Goal: Use online tool/utility: Utilize a website feature to perform a specific function

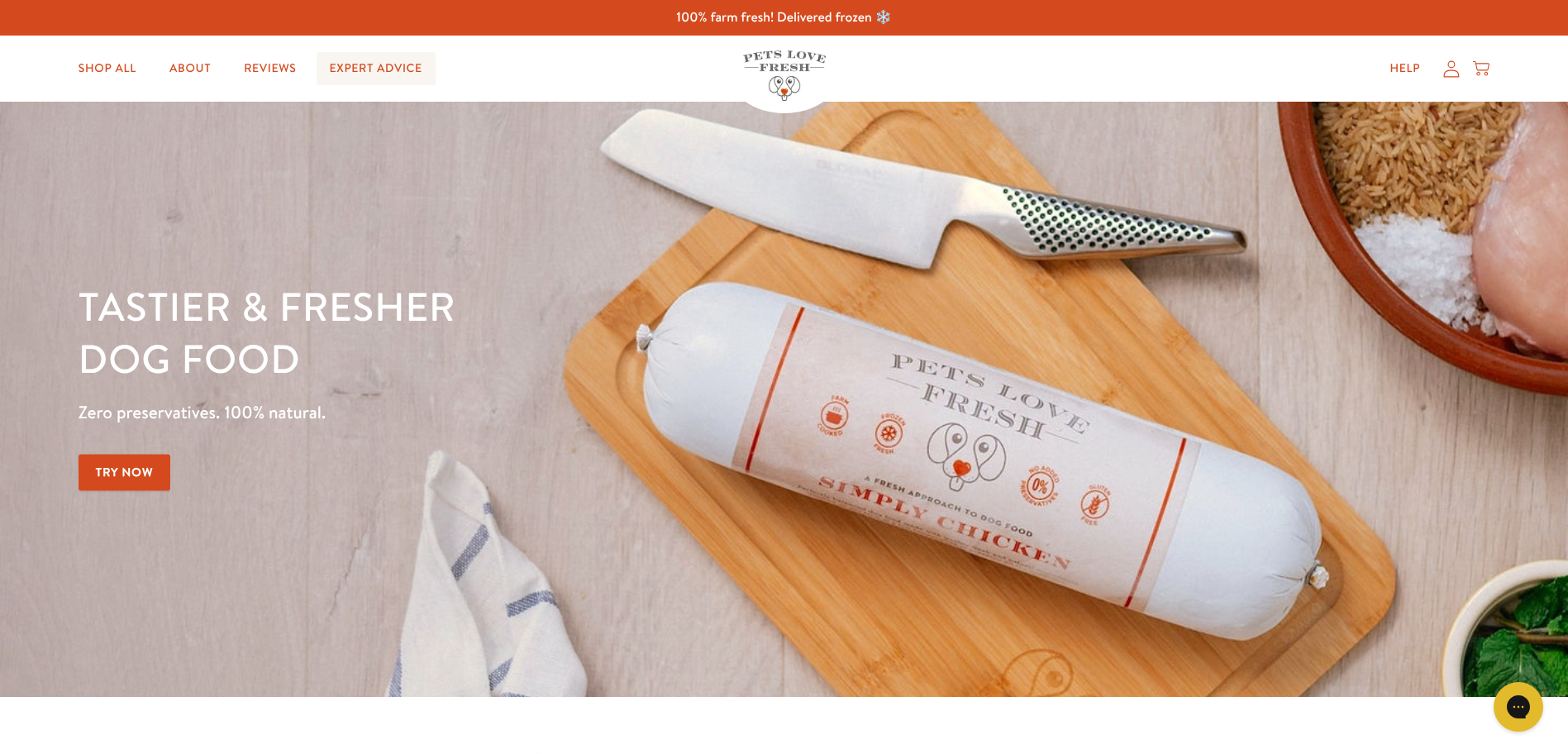
click at [369, 74] on link "Expert Advice" at bounding box center [376, 68] width 119 height 33
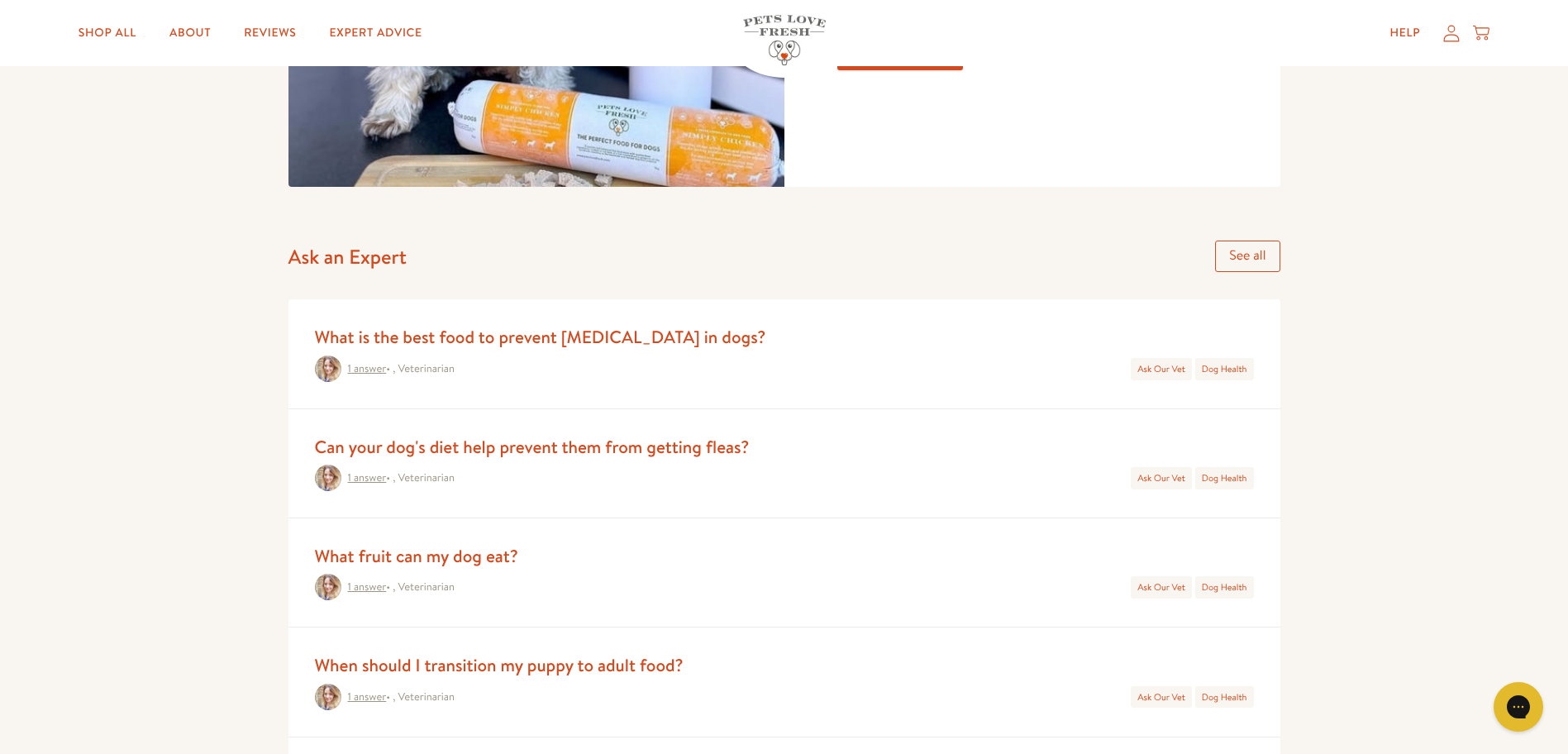
scroll to position [662, 0]
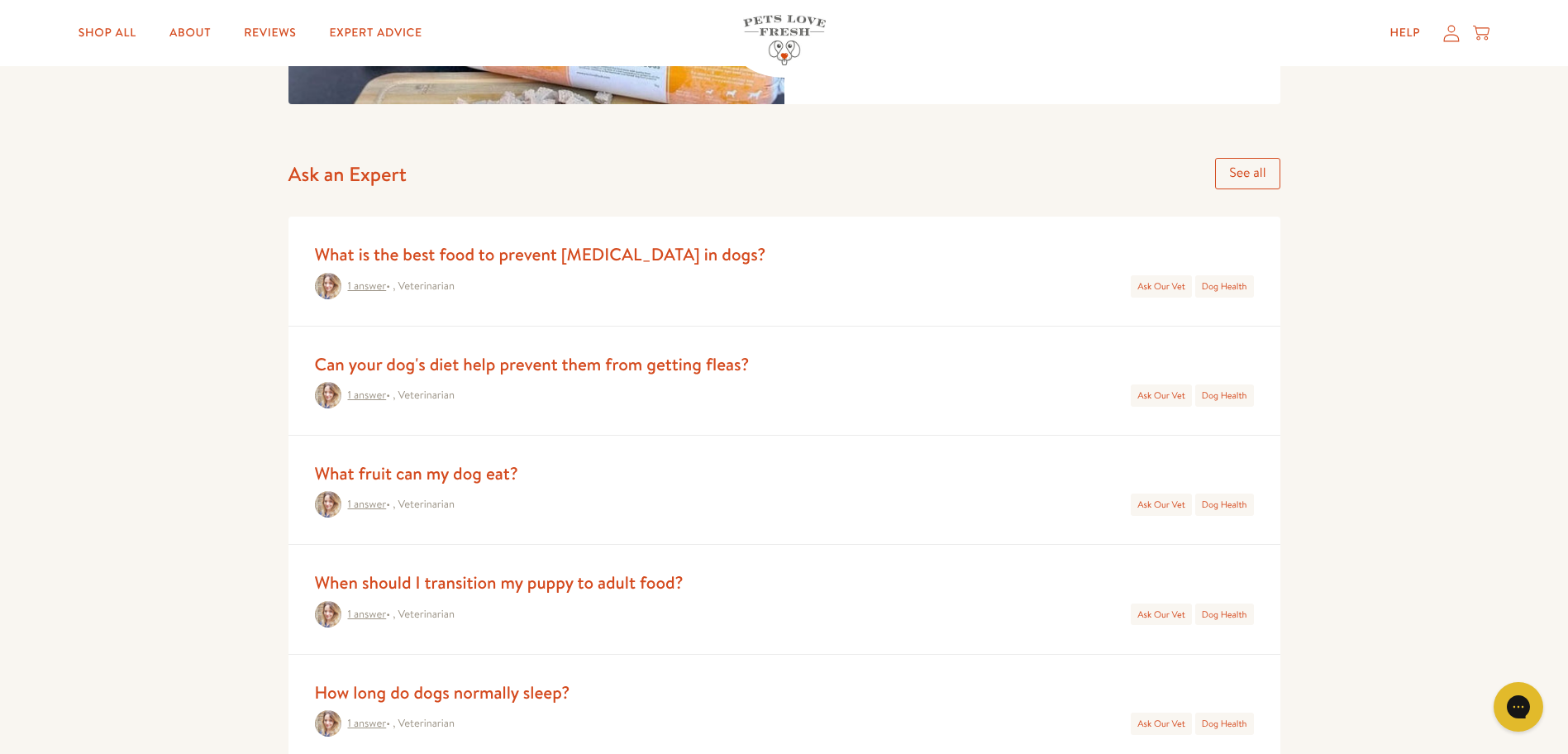
click at [410, 480] on link "What fruit can my dog eat?" at bounding box center [417, 474] width 203 height 24
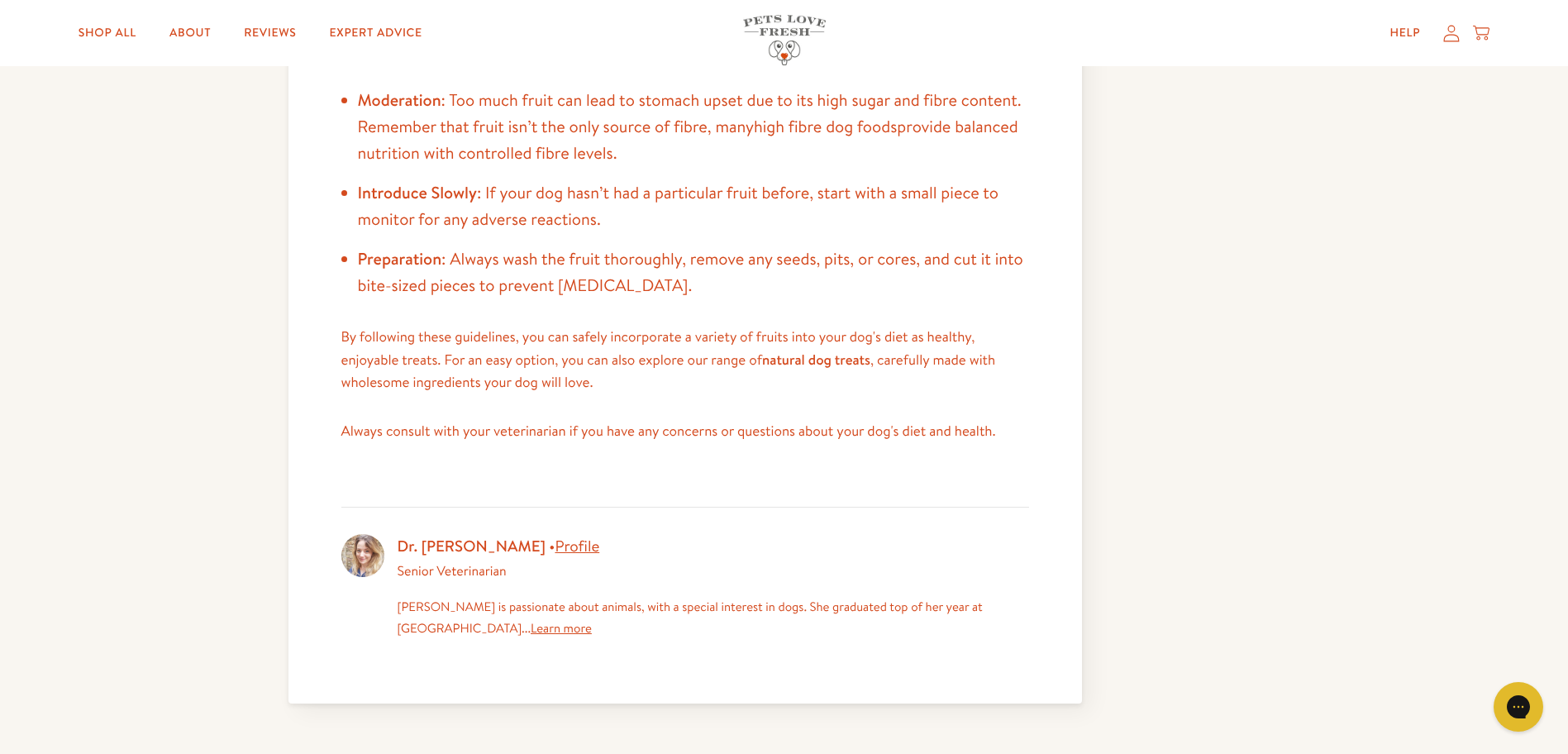
scroll to position [1323, 0]
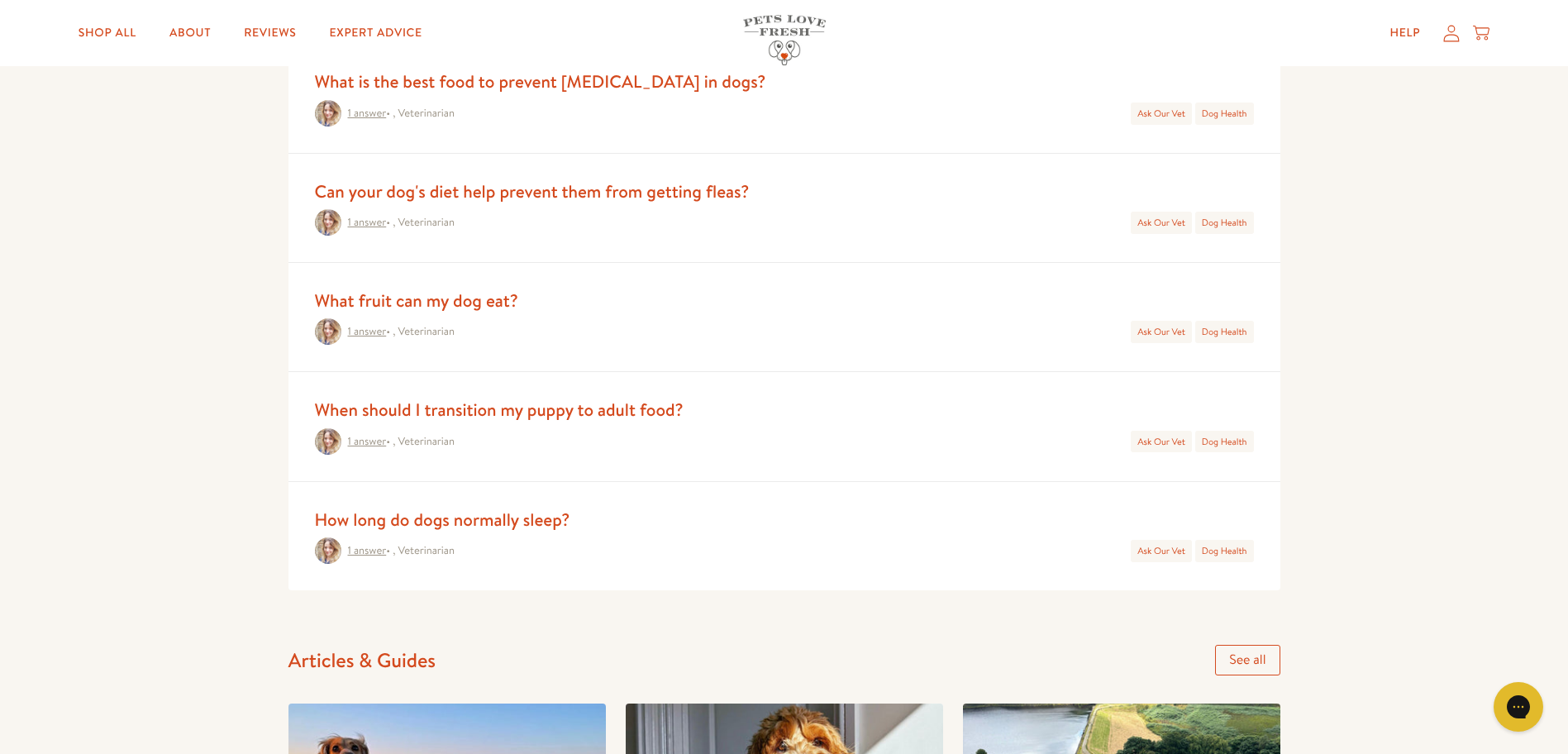
scroll to position [993, 0]
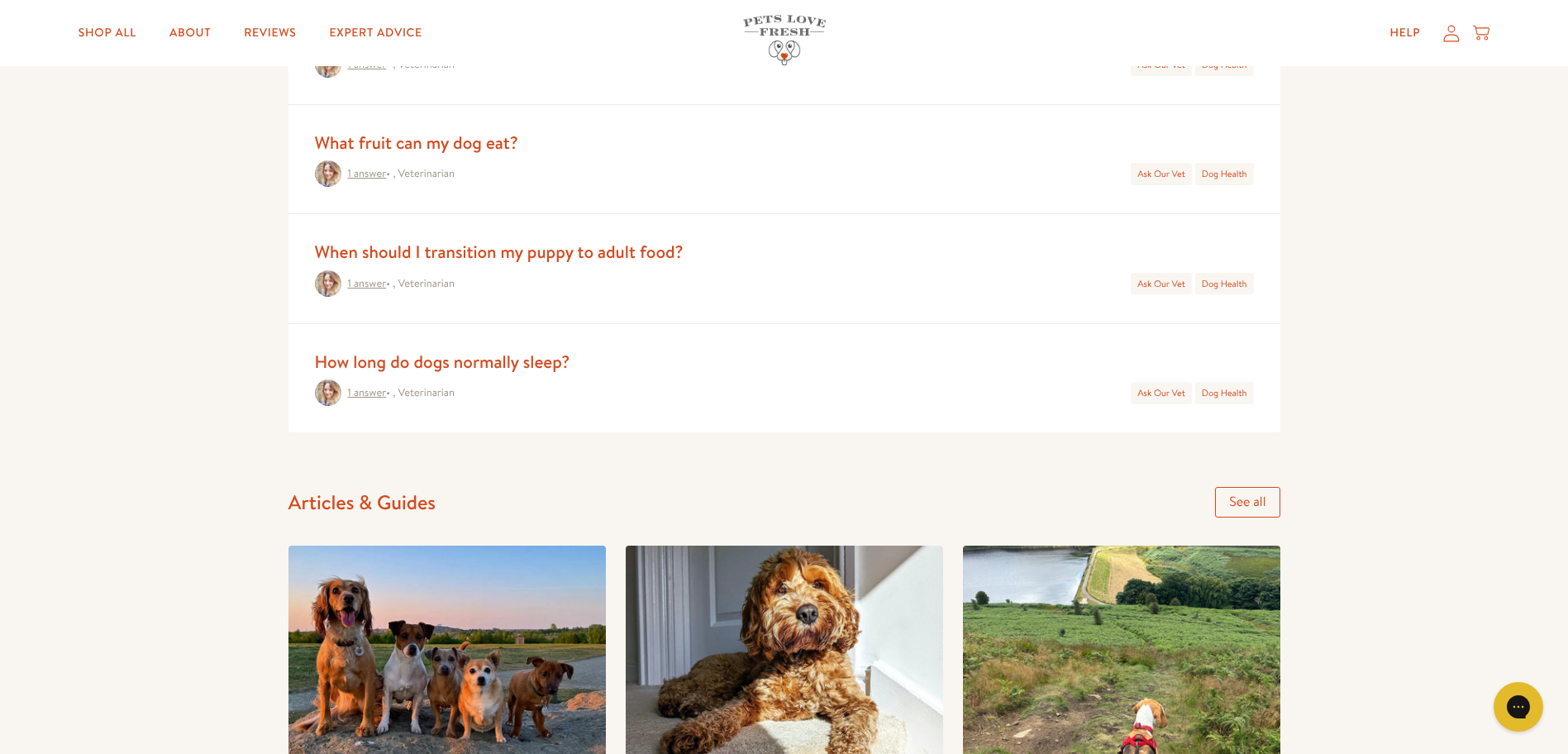
click at [468, 365] on link "How long do dogs normally sleep?" at bounding box center [443, 362] width 255 height 24
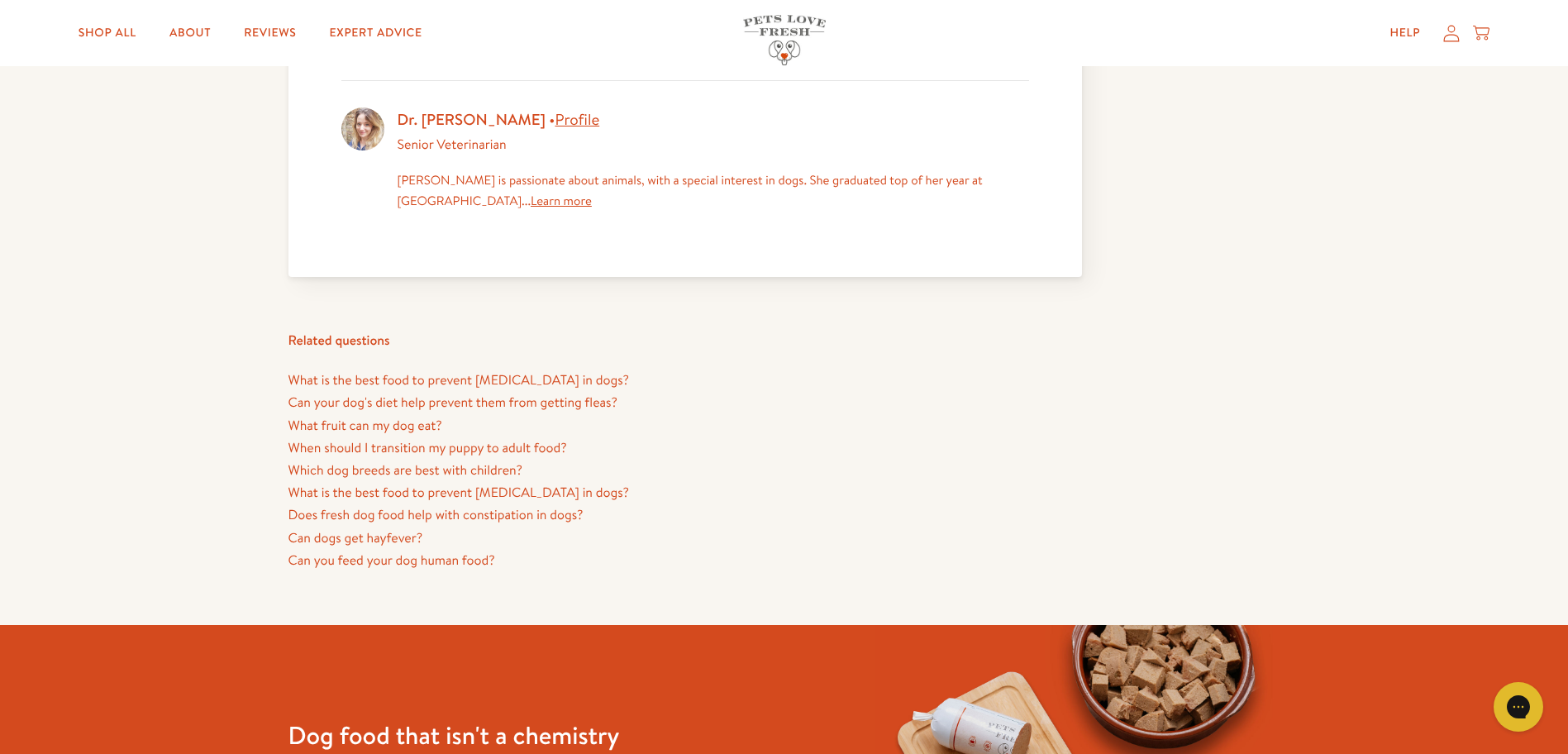
scroll to position [1075, 0]
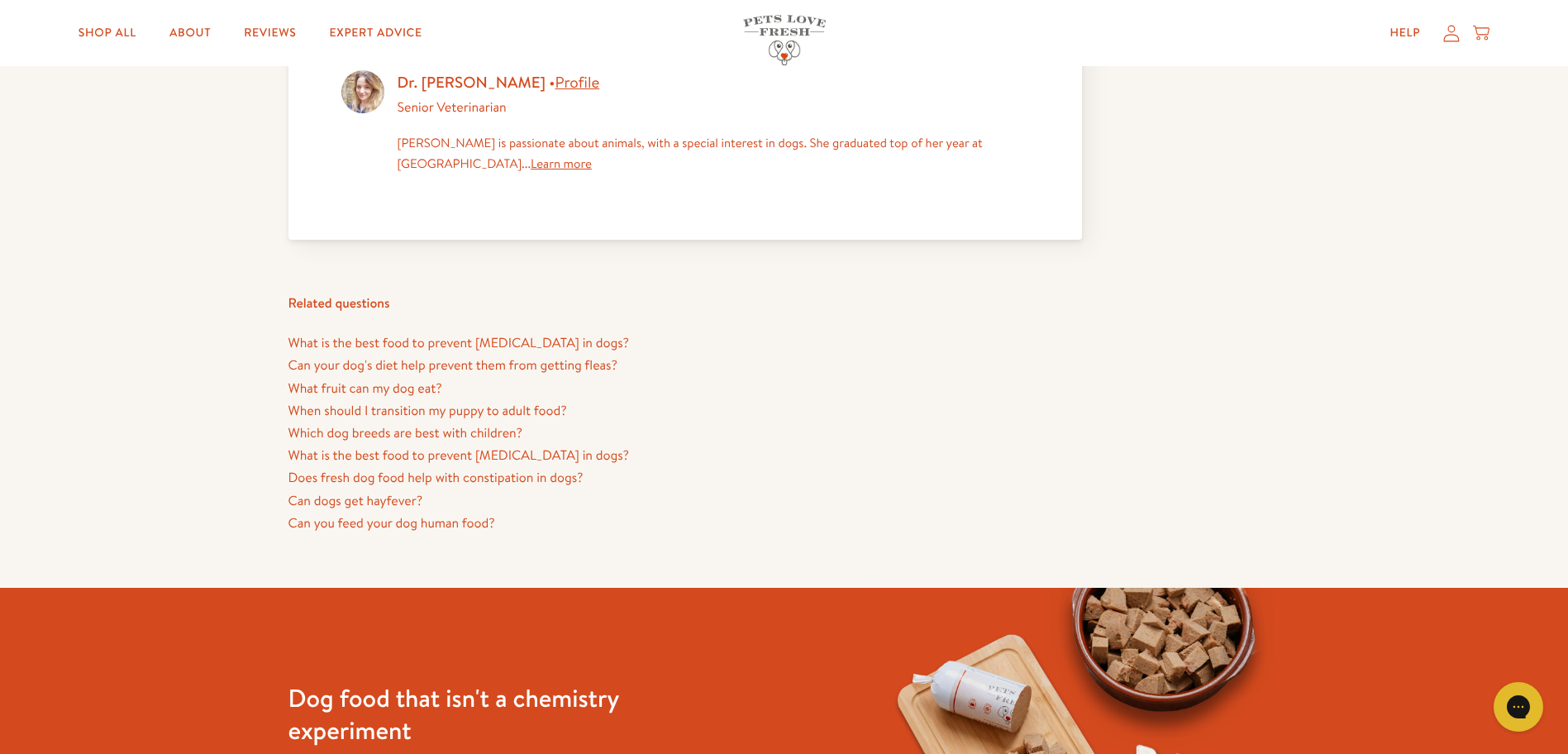
click at [461, 474] on link "Does fresh dog food help with constipation in dogs?" at bounding box center [436, 478] width 295 height 18
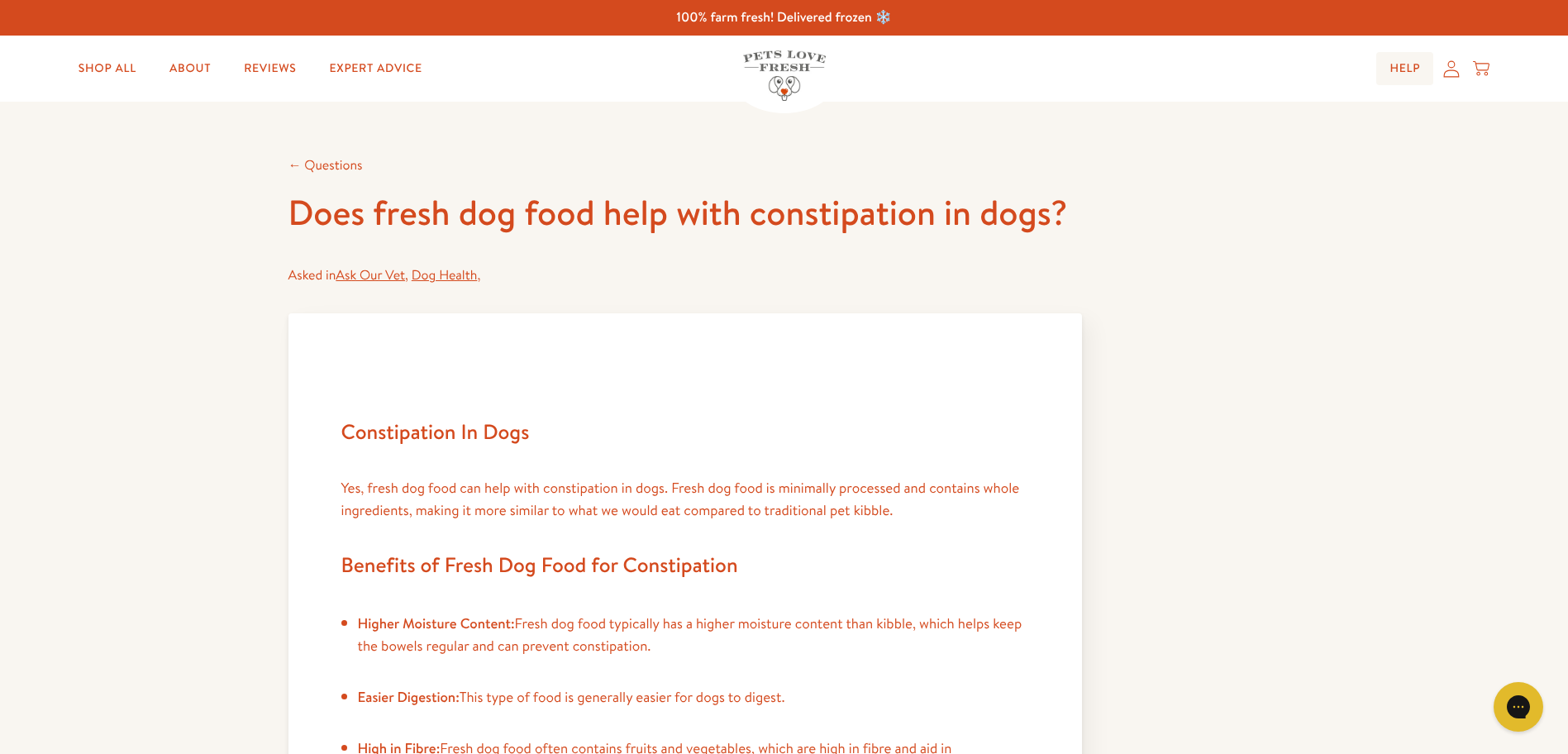
click at [1409, 65] on link "Help" at bounding box center [1405, 68] width 57 height 33
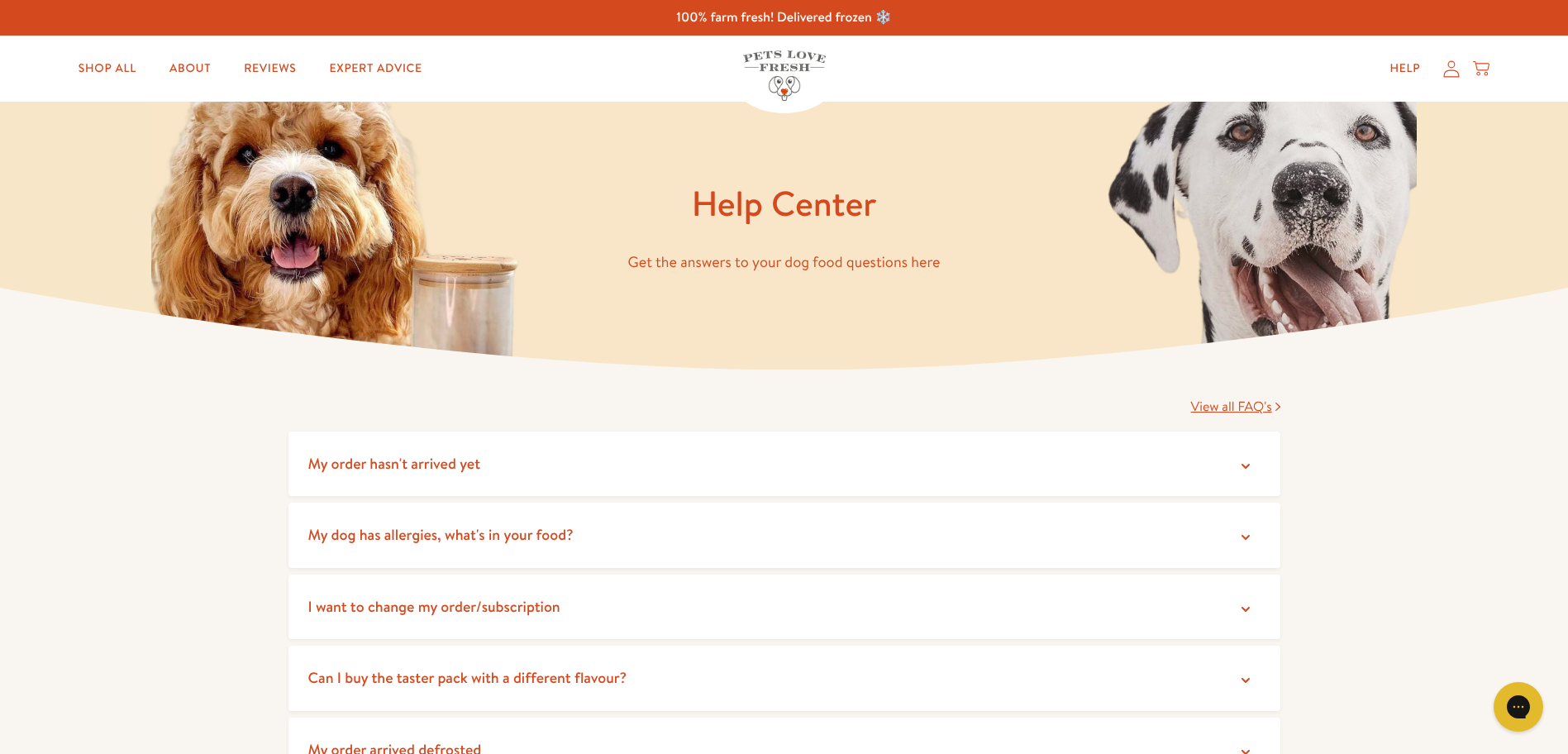
click at [1448, 67] on icon at bounding box center [1451, 69] width 16 height 17
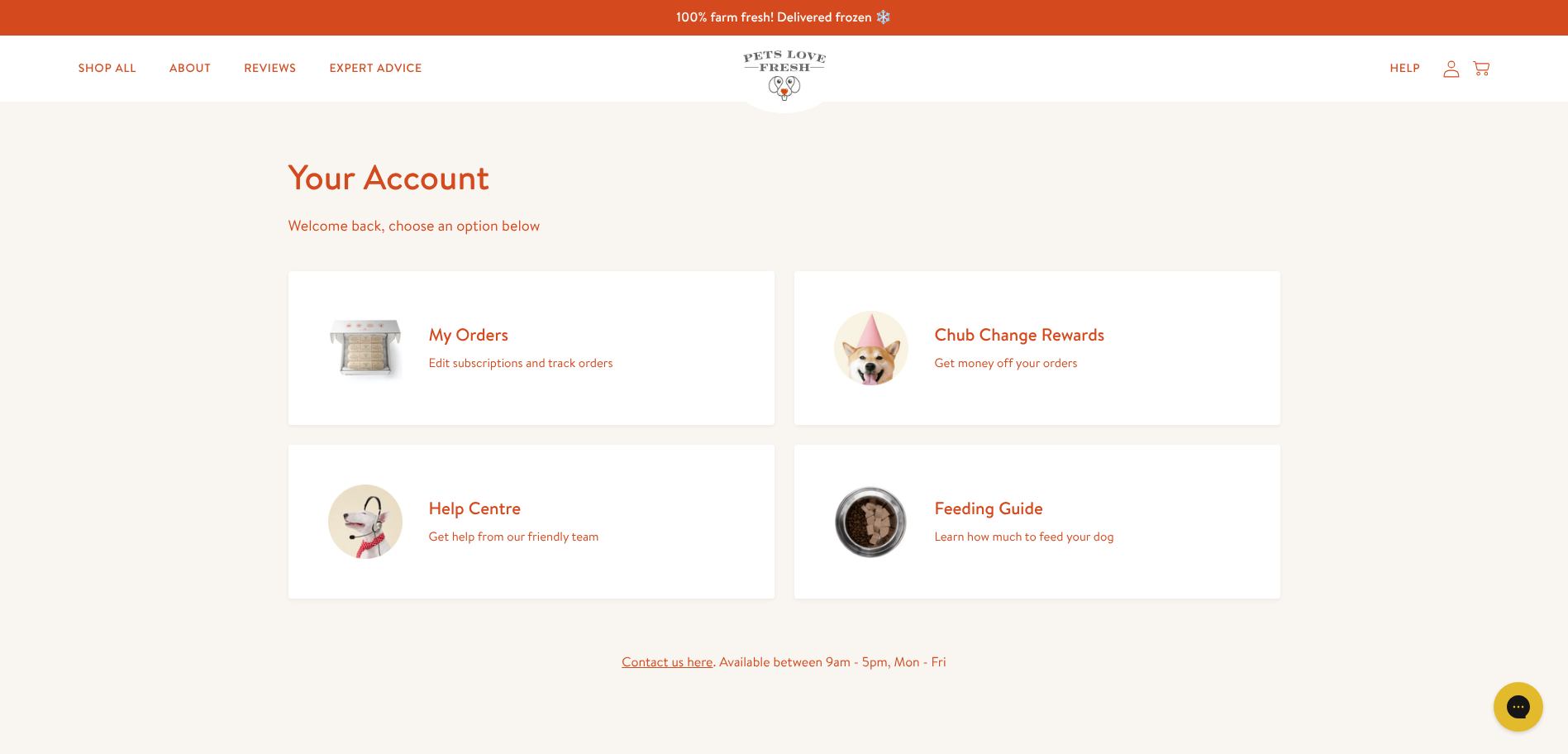
click at [483, 363] on p "Edit subscriptions and track orders" at bounding box center [521, 362] width 185 height 21
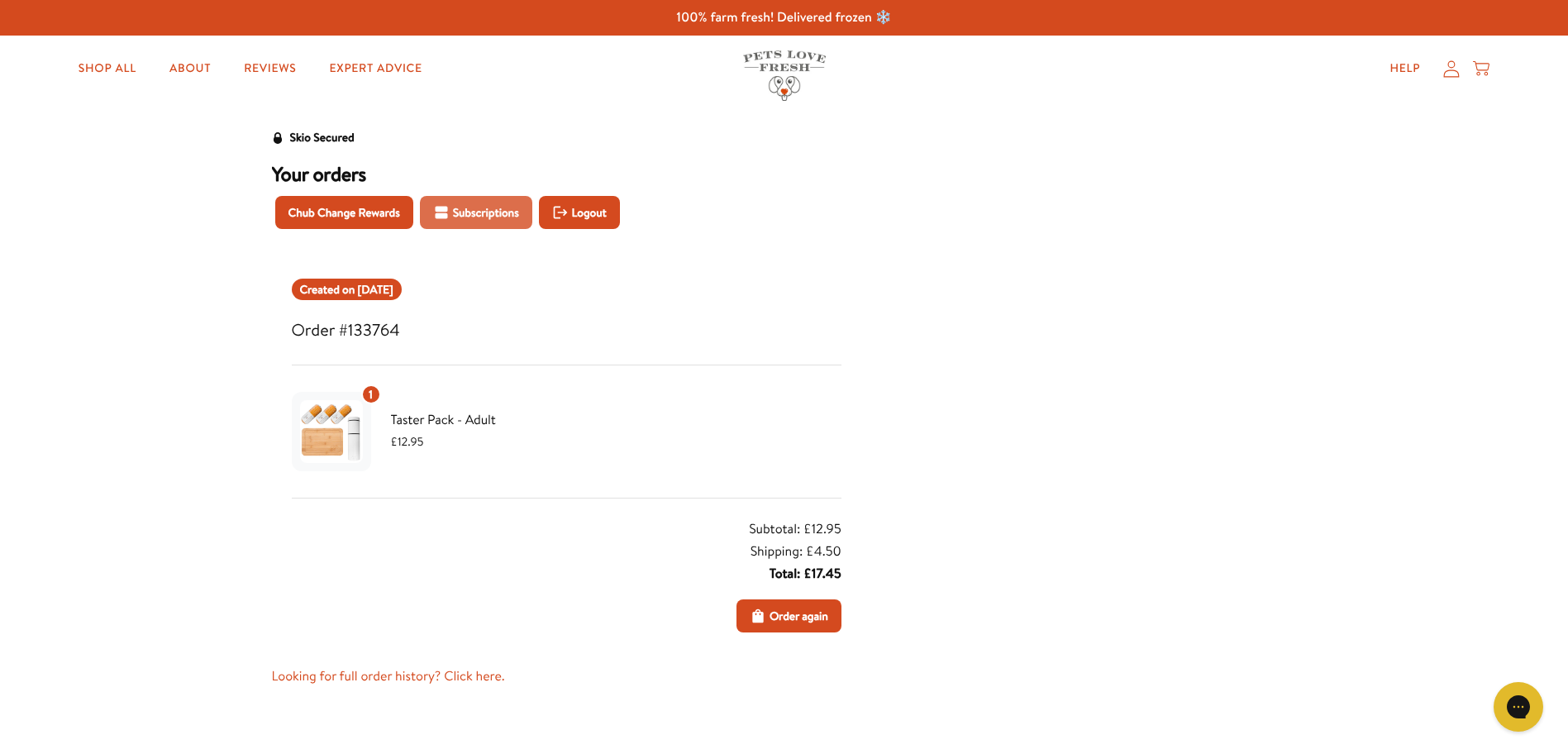
click at [498, 214] on span "Subscriptions" at bounding box center [485, 212] width 66 height 18
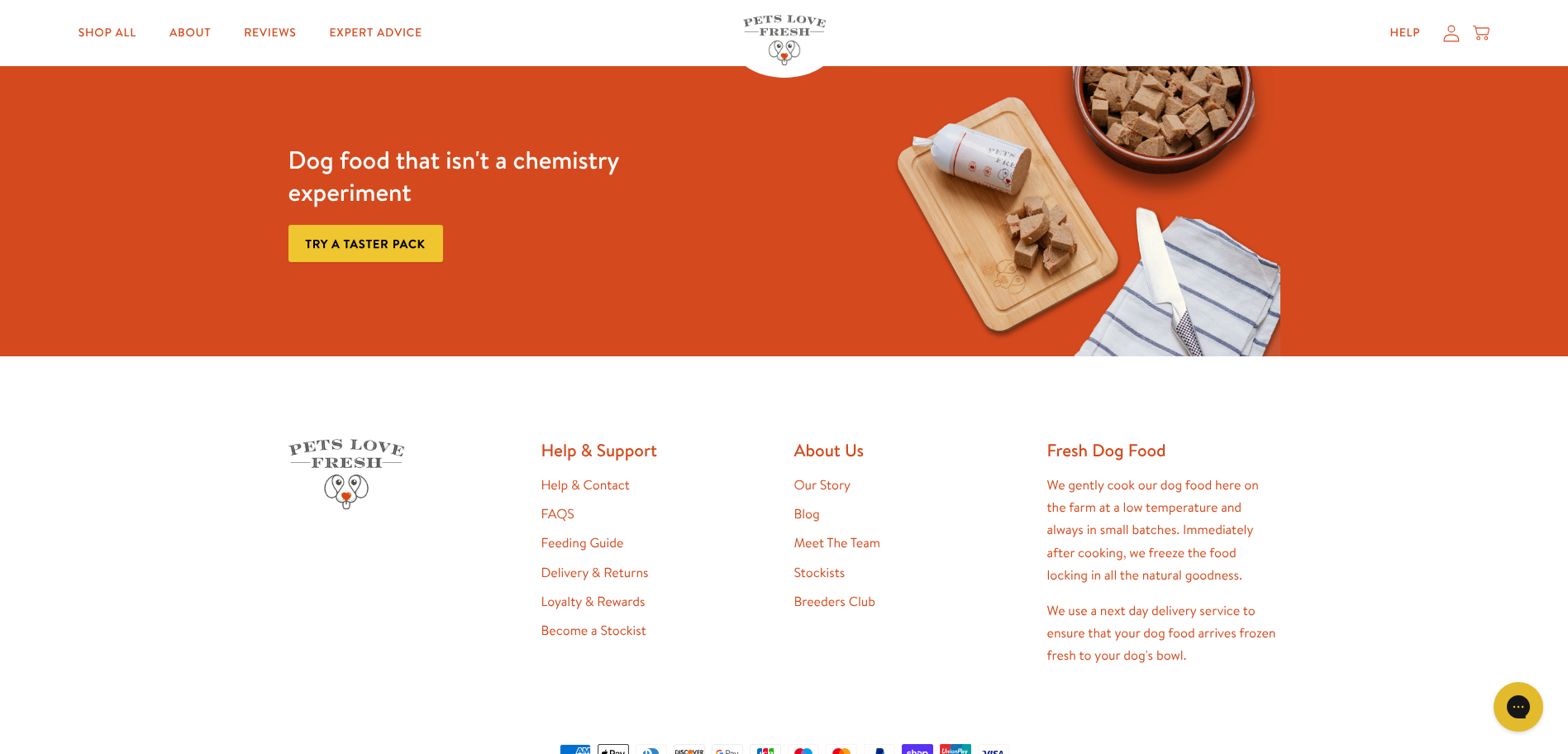
scroll to position [562, 0]
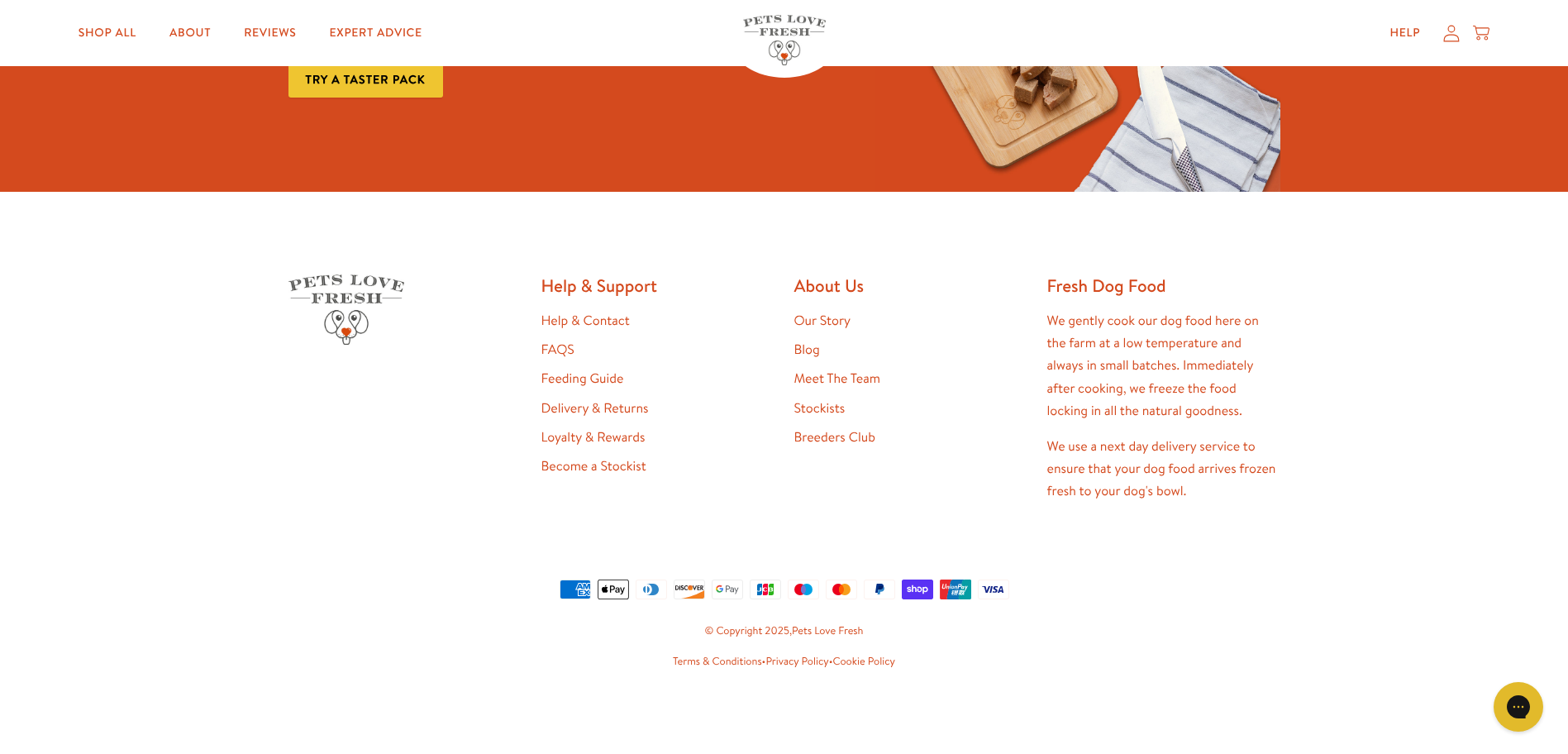
click at [584, 379] on link "Feeding Guide" at bounding box center [583, 378] width 83 height 18
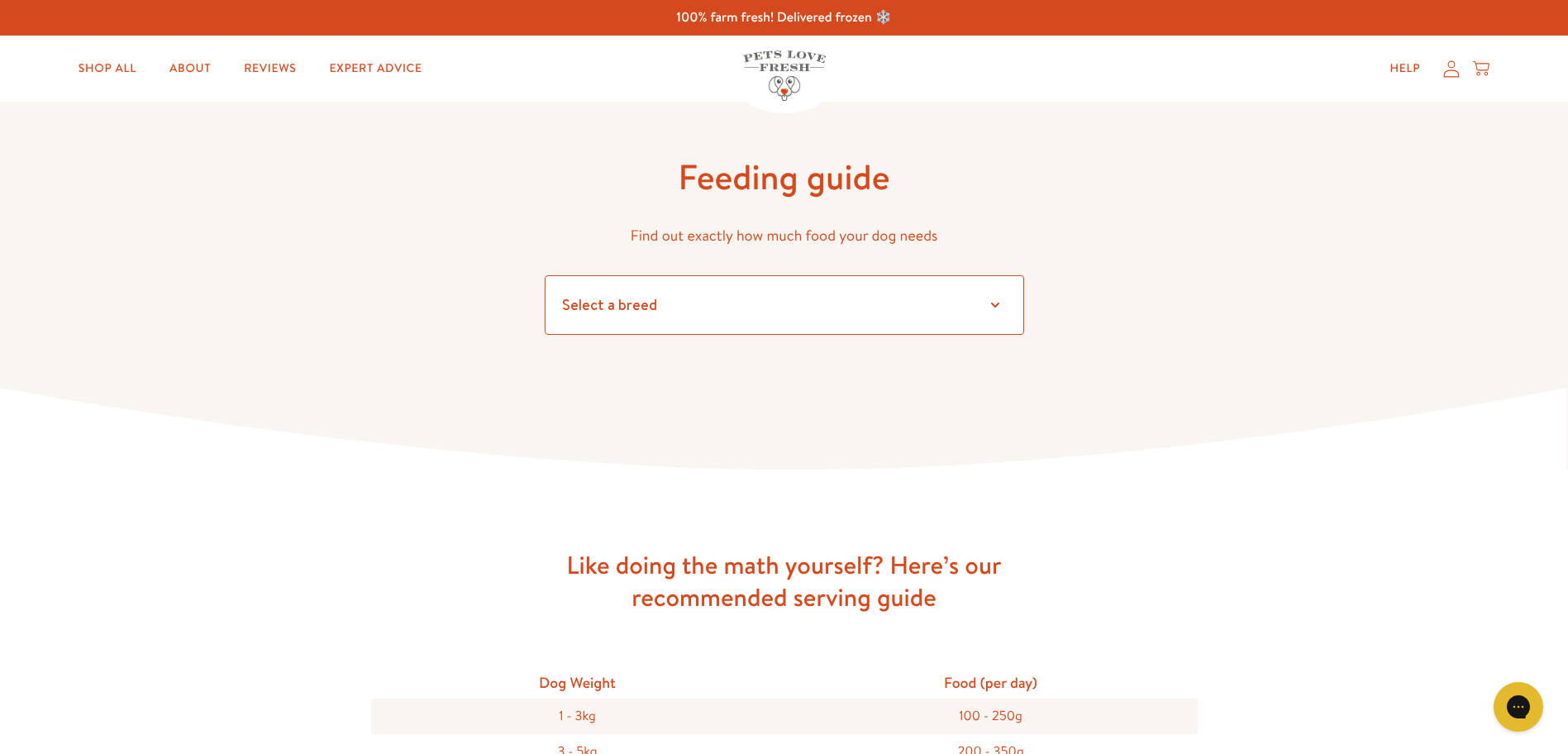
click at [998, 306] on select "Select a breed Affenpinscher Afghan hound Airedale terrier Akita Alaskan Malamu…" at bounding box center [784, 305] width 479 height 60
select select "10"
click at [545, 275] on select "Select a breed Affenpinscher Afghan hound Airedale terrier Akita Alaskan Malamu…" at bounding box center [784, 305] width 479 height 60
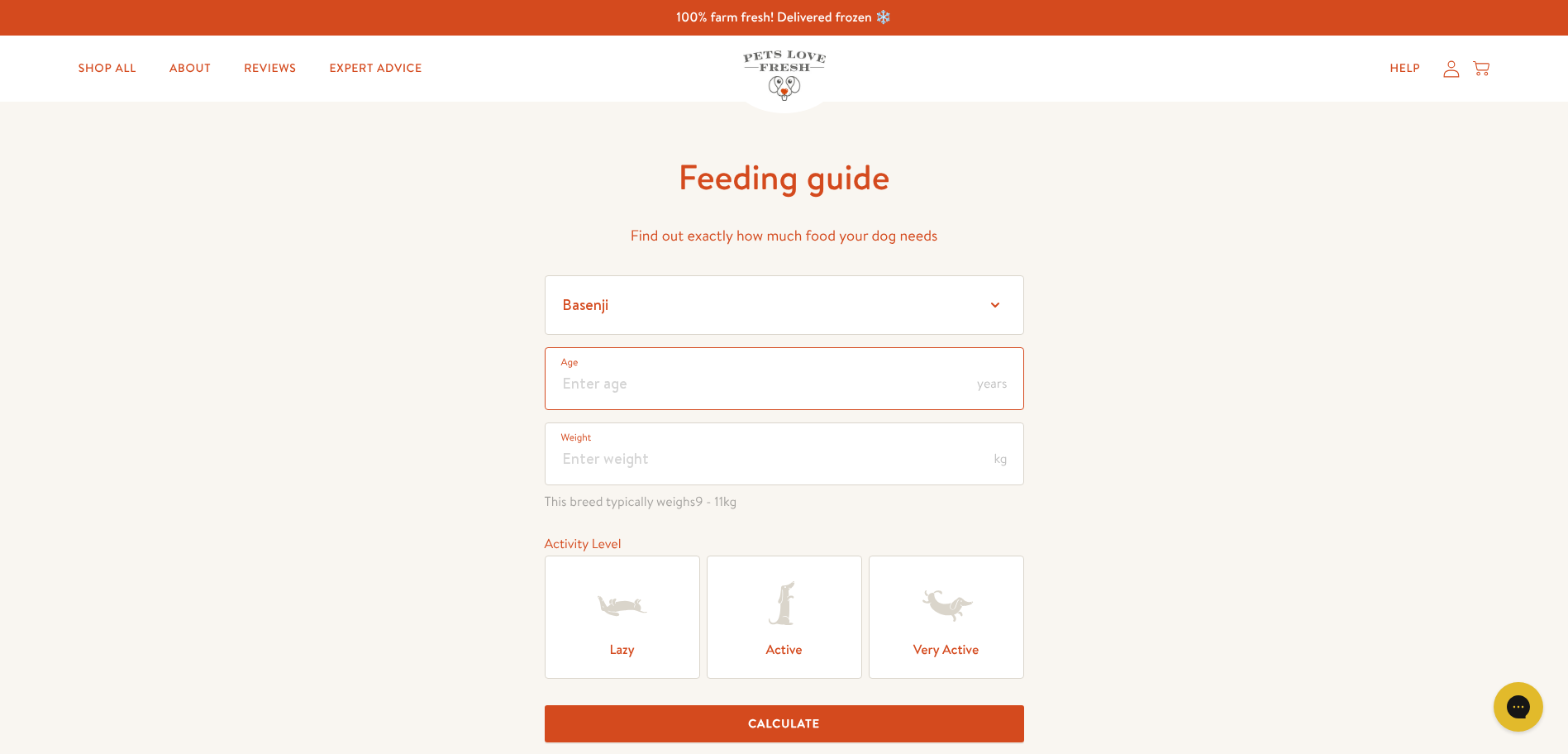
click at [567, 385] on input "number" at bounding box center [784, 379] width 479 height 63
type input "8"
drag, startPoint x: 565, startPoint y: 461, endPoint x: 911, endPoint y: 520, distance: 351.0
click at [567, 461] on input "number" at bounding box center [784, 454] width 479 height 63
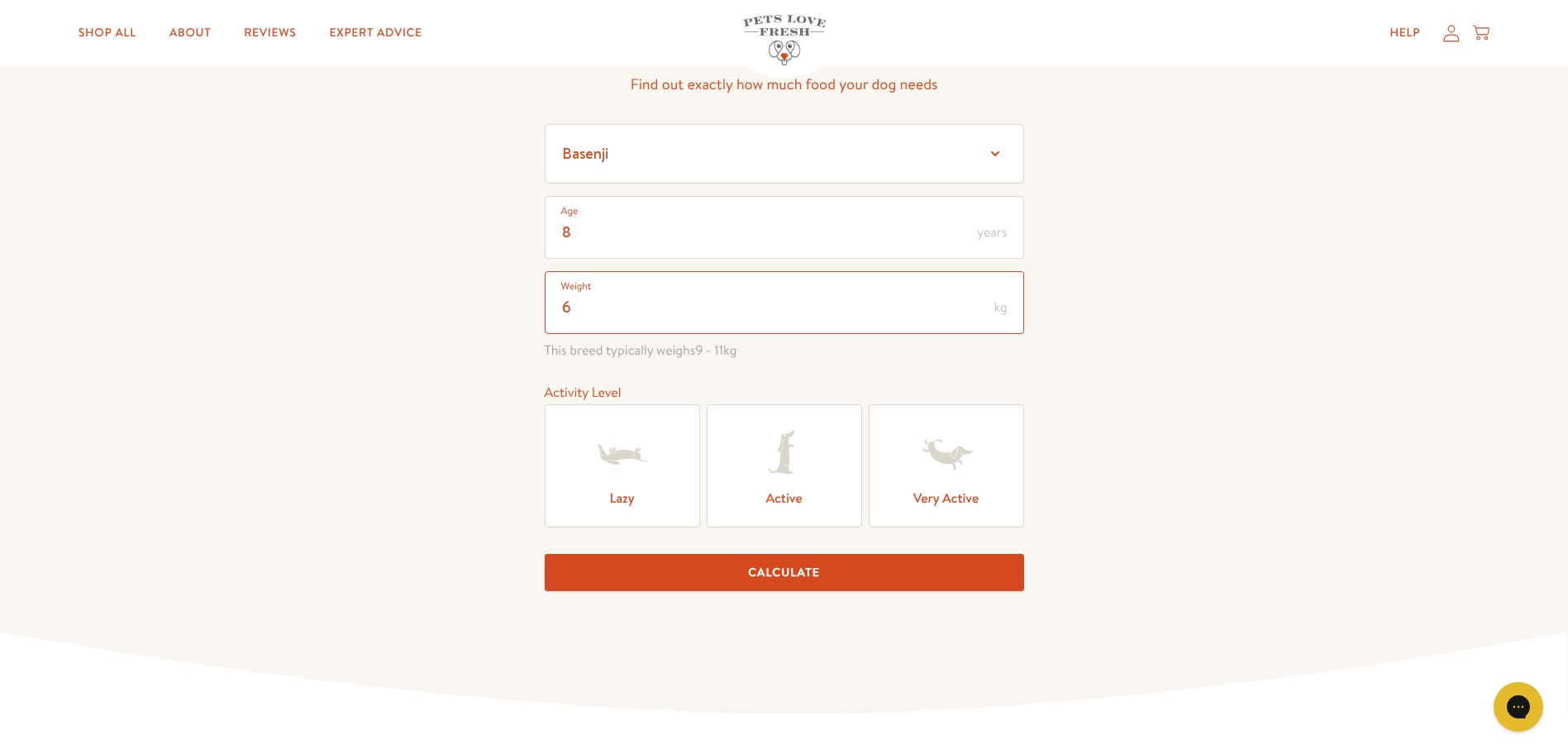
scroll to position [166, 0]
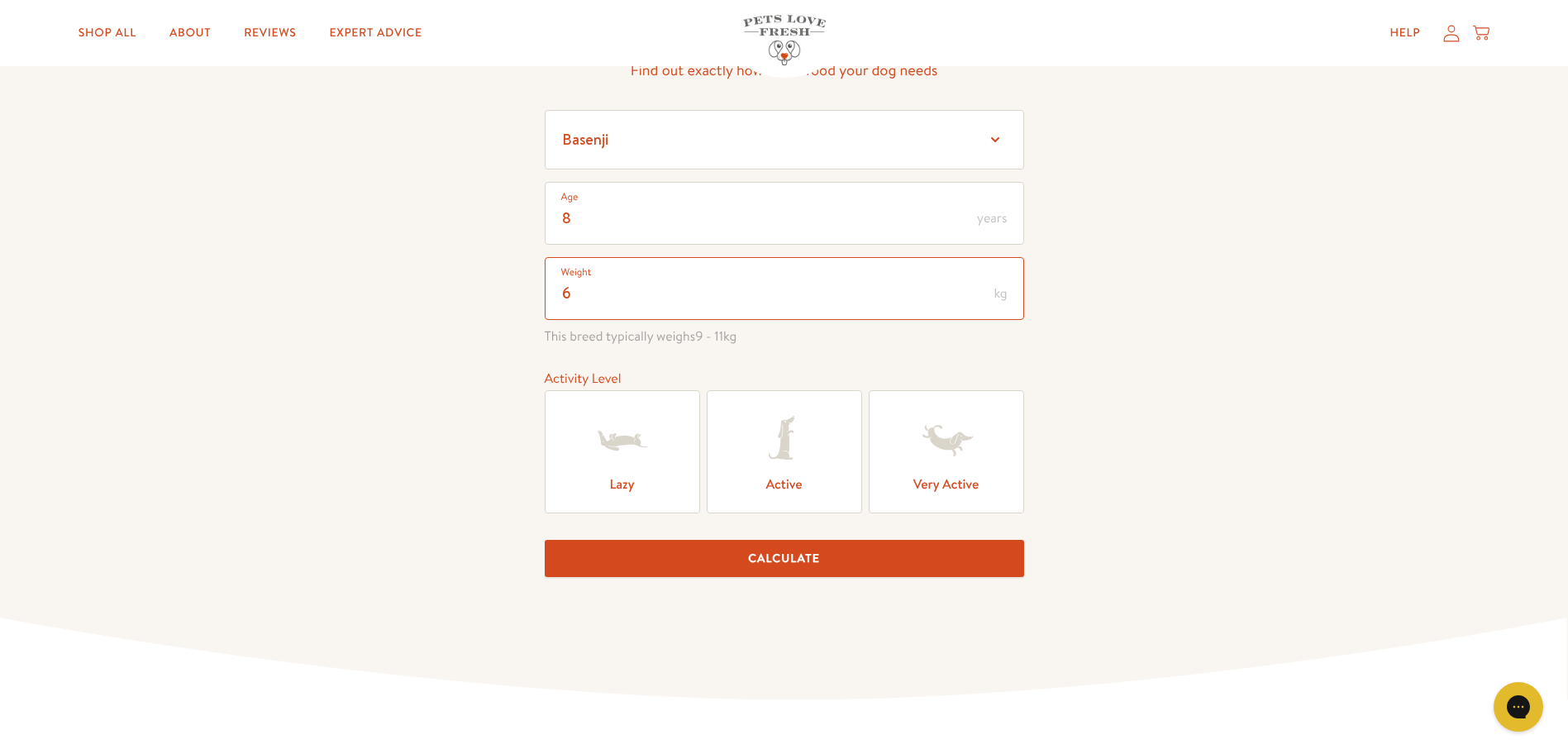
type input "6"
click at [792, 467] on icon at bounding box center [784, 440] width 66 height 66
click at [0, 0] on input "Active" at bounding box center [0, 0] width 0 height 0
click at [776, 557] on button "Calculate" at bounding box center [784, 559] width 479 height 38
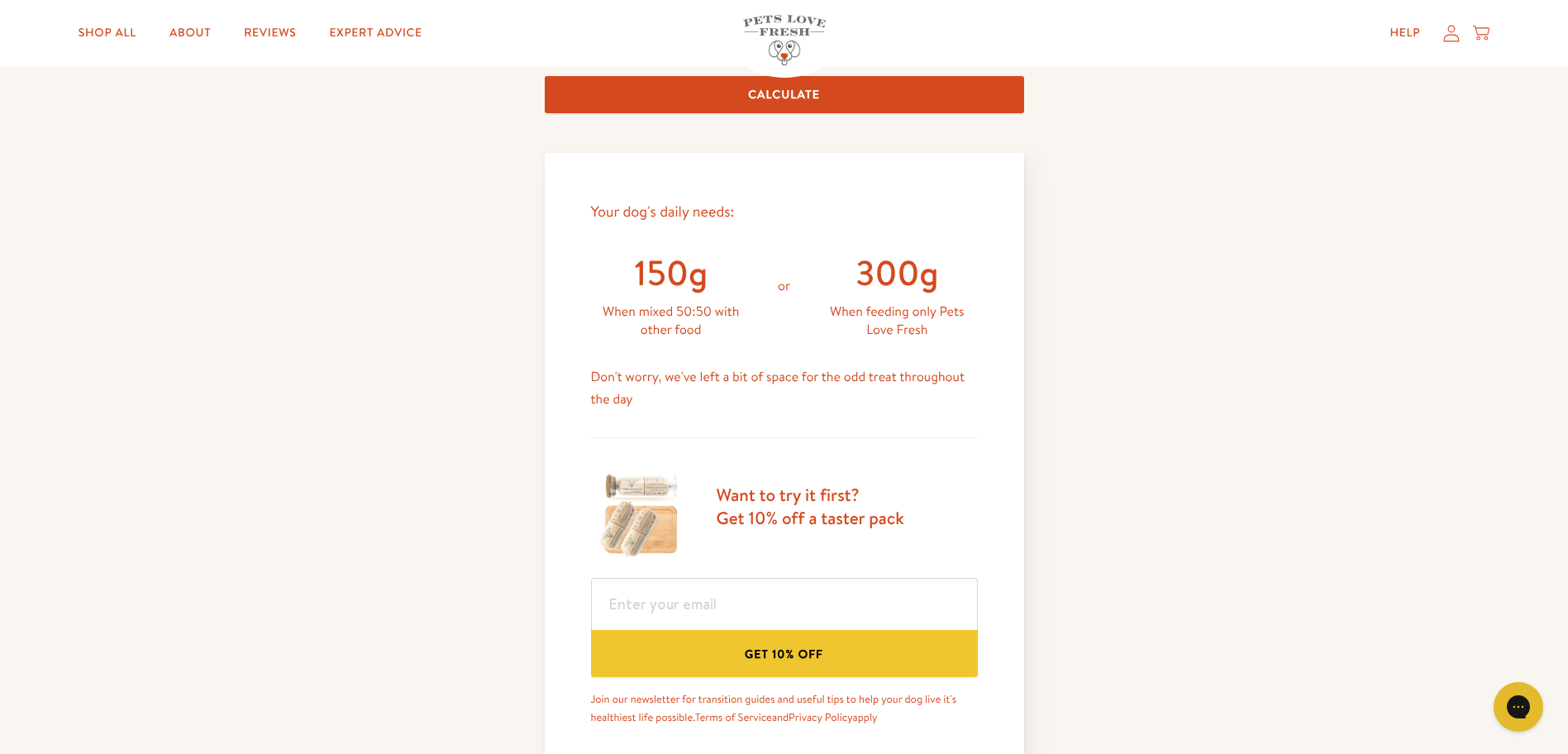
scroll to position [703, 0]
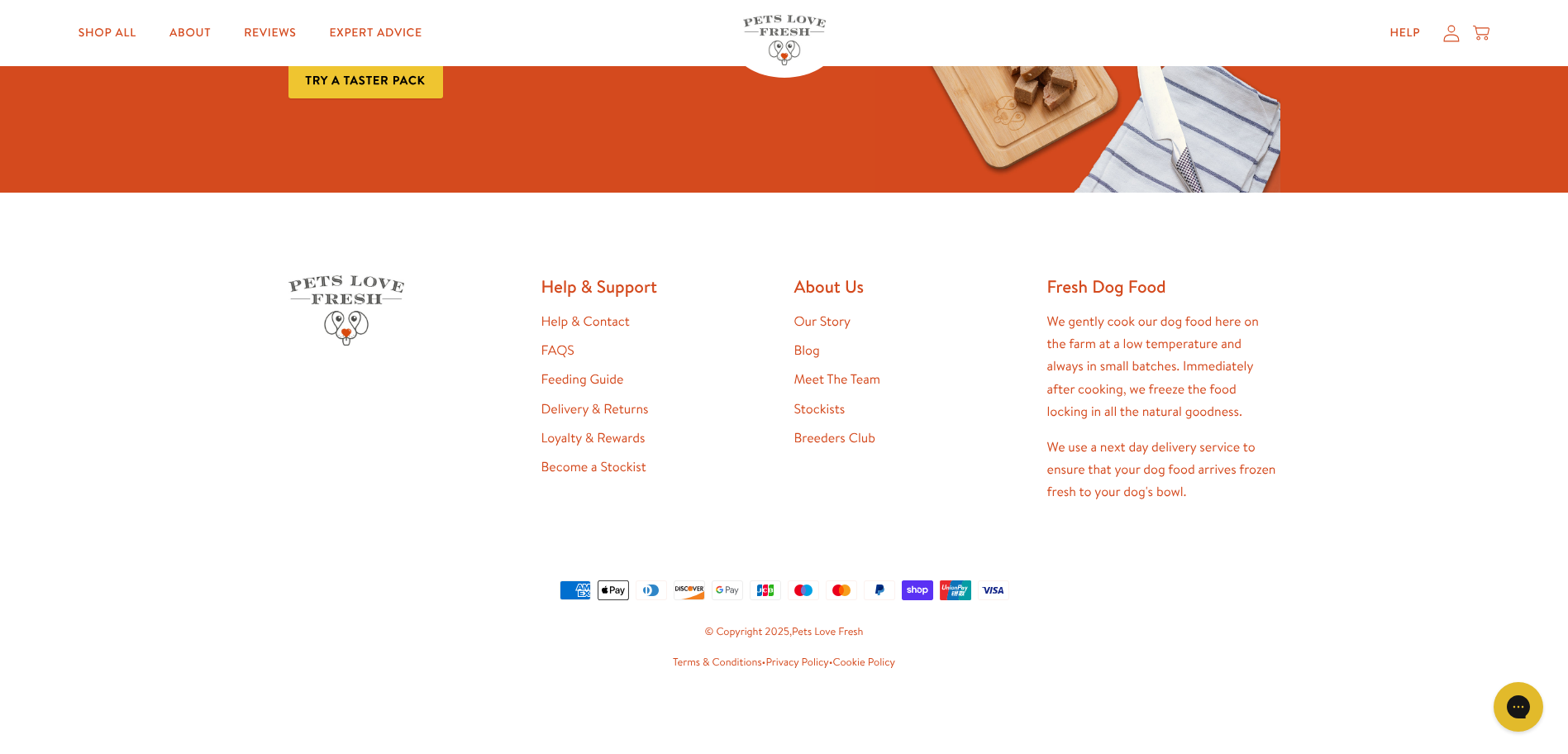
click at [600, 384] on link "Feeding Guide" at bounding box center [583, 379] width 83 height 18
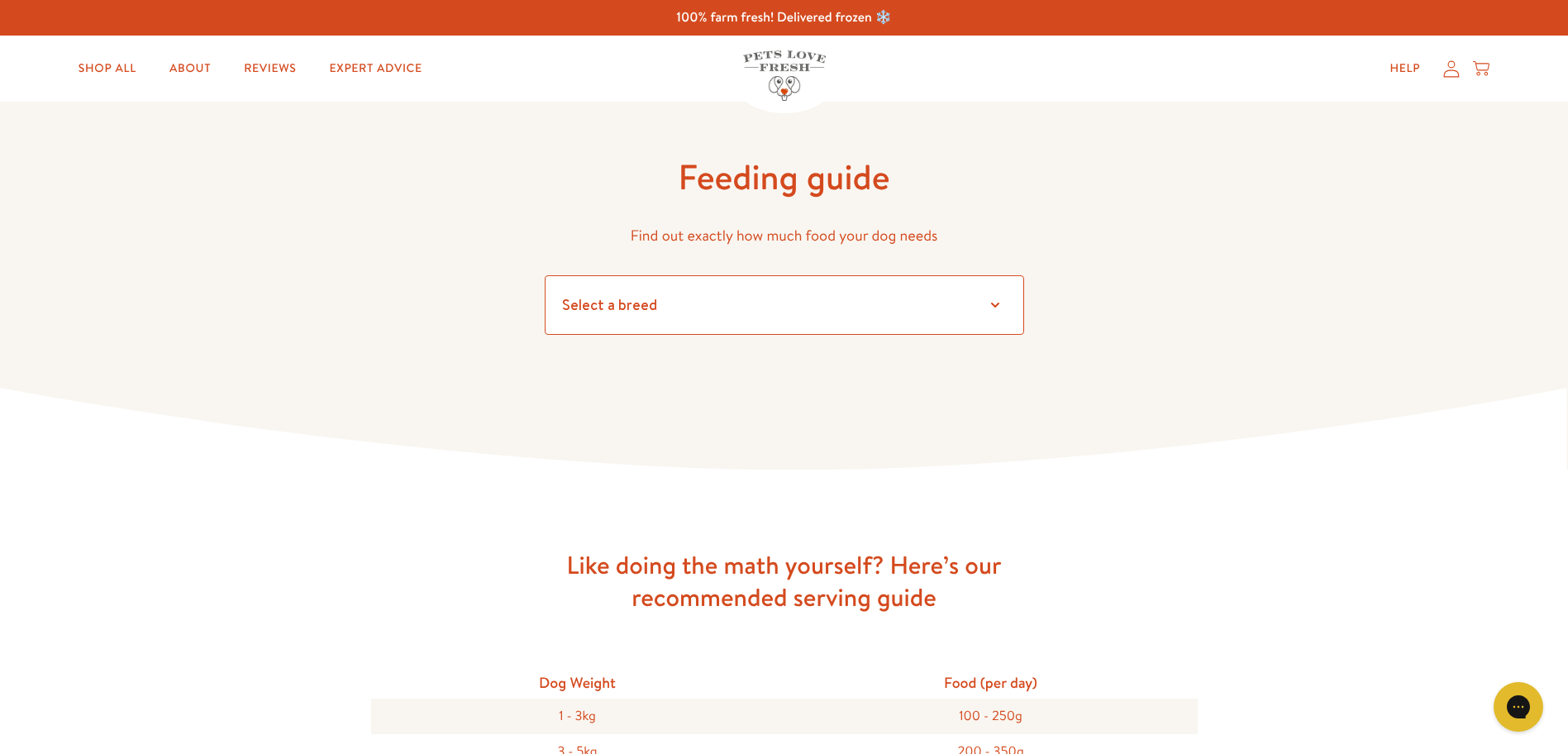
click at [996, 304] on select "Select a breed Affenpinscher Afghan hound Airedale terrier Akita Alaskan Malamu…" at bounding box center [784, 305] width 479 height 60
select select "10"
click at [545, 275] on select "Select a breed Affenpinscher Afghan hound Airedale terrier Akita Alaskan Malamu…" at bounding box center [784, 305] width 479 height 60
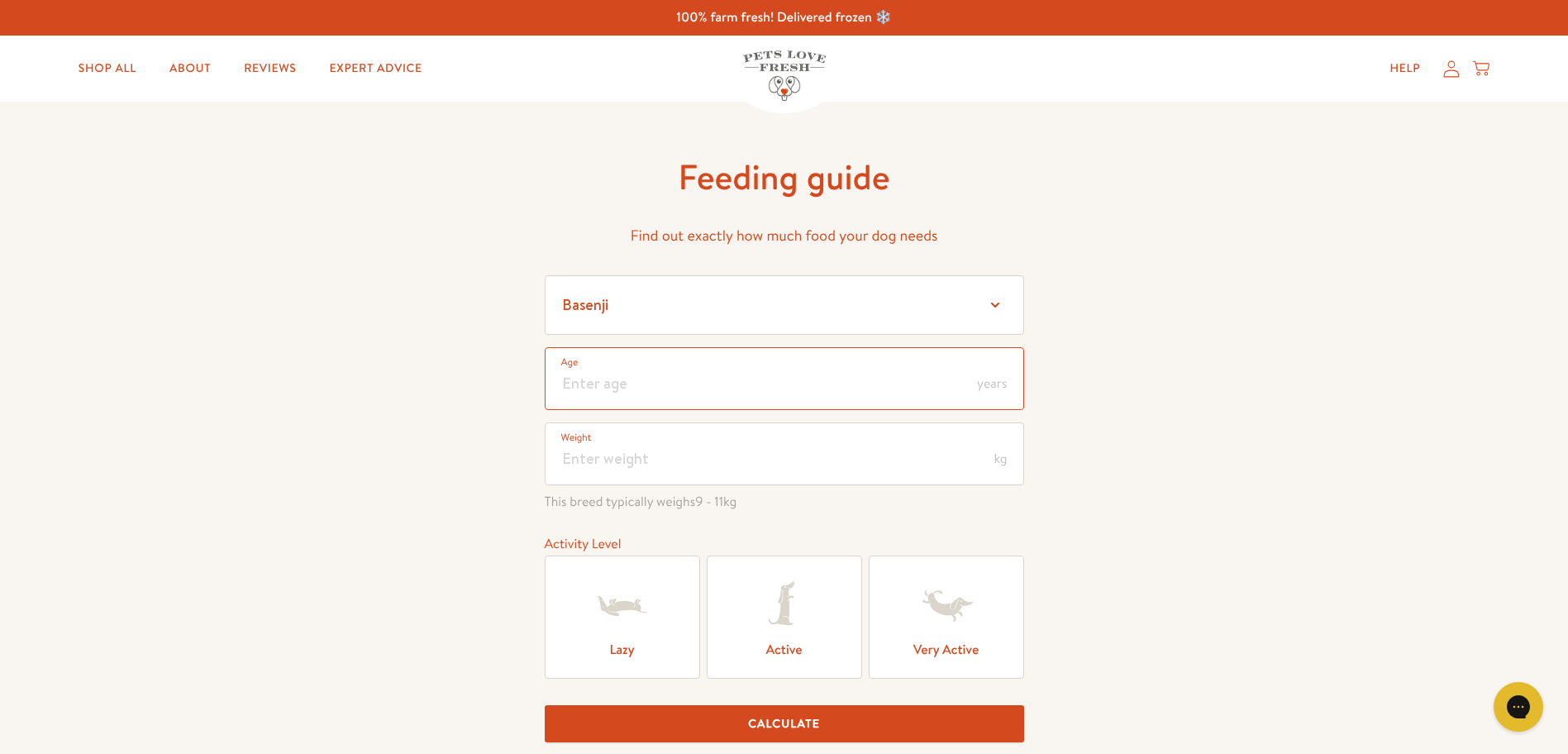
click at [557, 377] on input "number" at bounding box center [784, 379] width 479 height 63
type input "7"
click at [564, 458] on input "number" at bounding box center [784, 454] width 479 height 63
type input "5"
drag, startPoint x: 784, startPoint y: 646, endPoint x: 802, endPoint y: 692, distance: 49.4
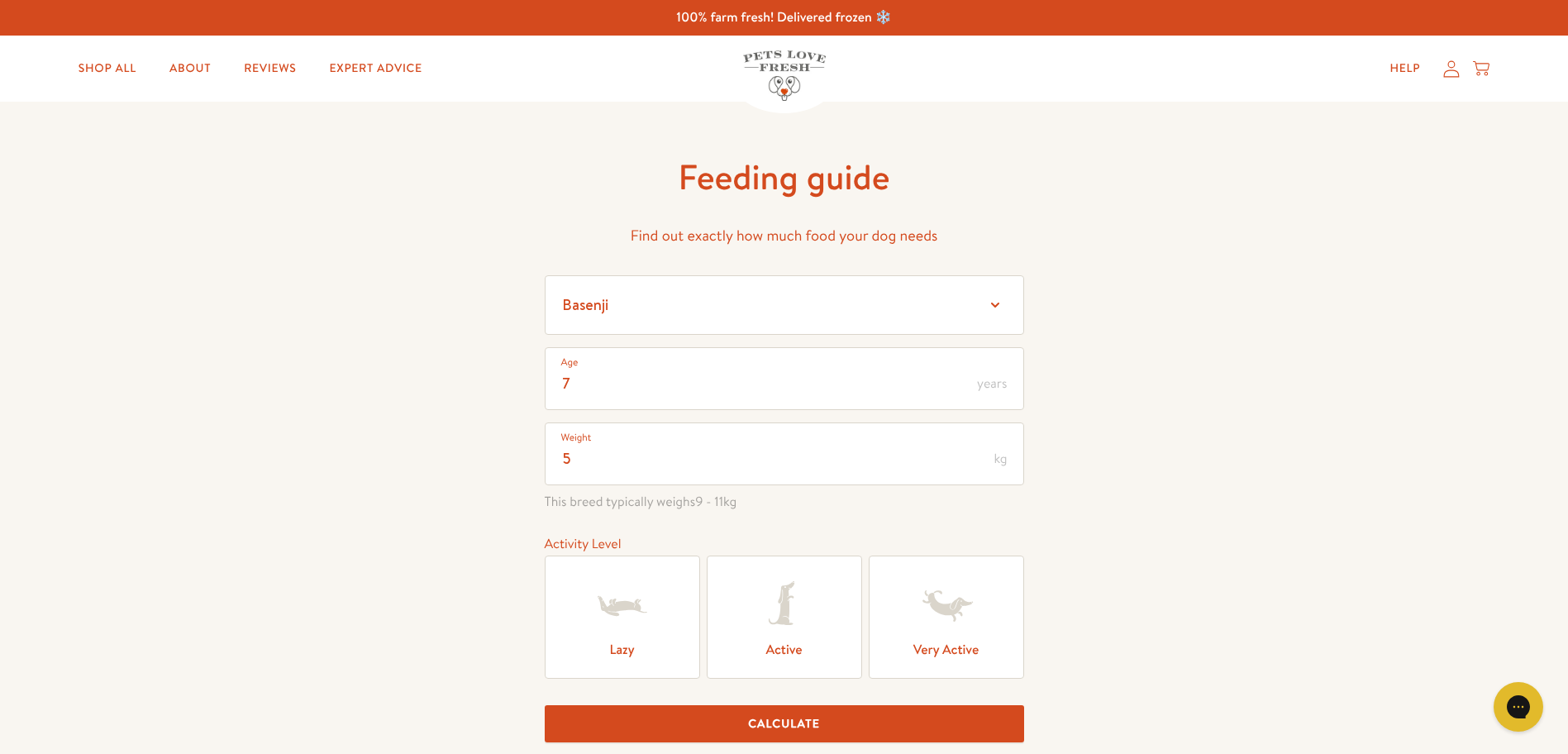
click at [784, 650] on label "Active" at bounding box center [784, 617] width 156 height 123
click at [0, 0] on input "Active" at bounding box center [0, 0] width 0 height 0
click at [813, 723] on button "Calculate" at bounding box center [784, 724] width 479 height 38
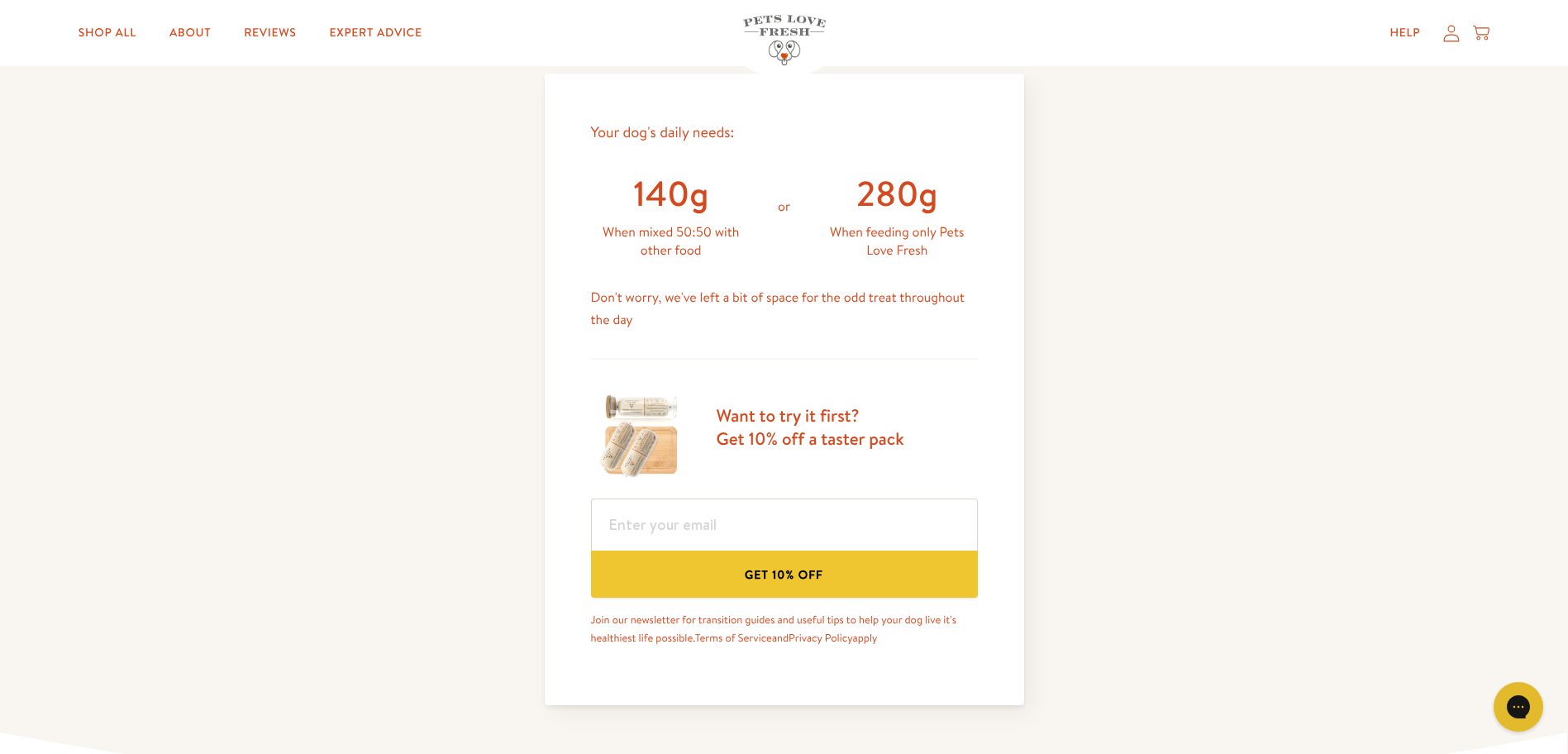
scroll to position [722, 0]
